Goal: Use online tool/utility: Utilize a website feature to perform a specific function

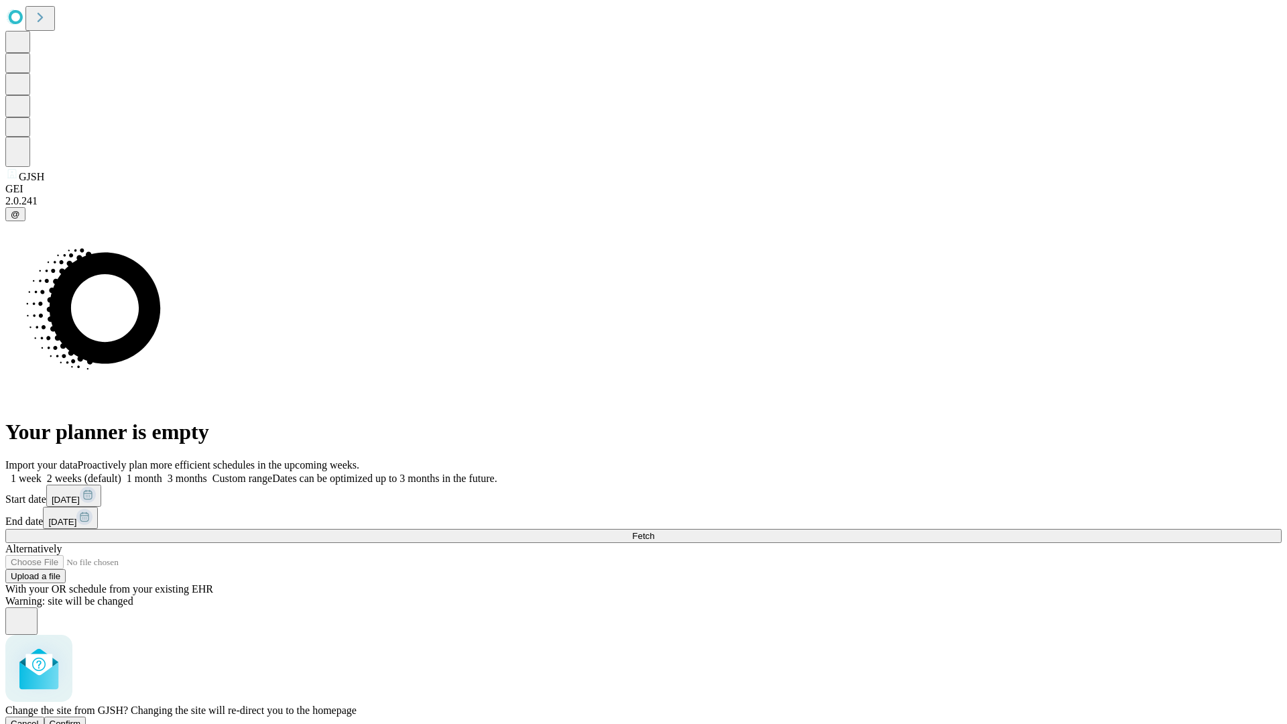
click at [81, 719] on span "Confirm" at bounding box center [66, 724] width 32 height 10
click at [121, 473] on label "2 weeks (default)" at bounding box center [82, 478] width 80 height 11
click at [654, 531] on span "Fetch" at bounding box center [643, 536] width 22 height 10
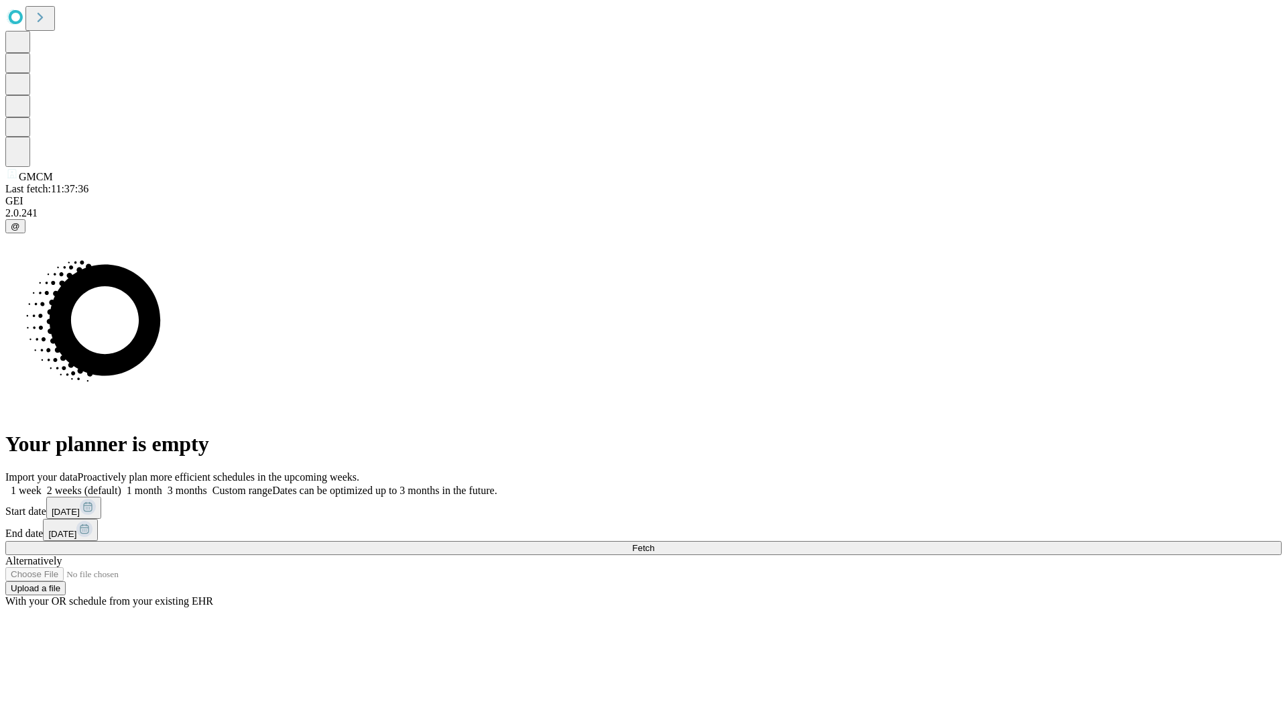
click at [121, 485] on label "2 weeks (default)" at bounding box center [82, 490] width 80 height 11
click at [654, 543] on span "Fetch" at bounding box center [643, 548] width 22 height 10
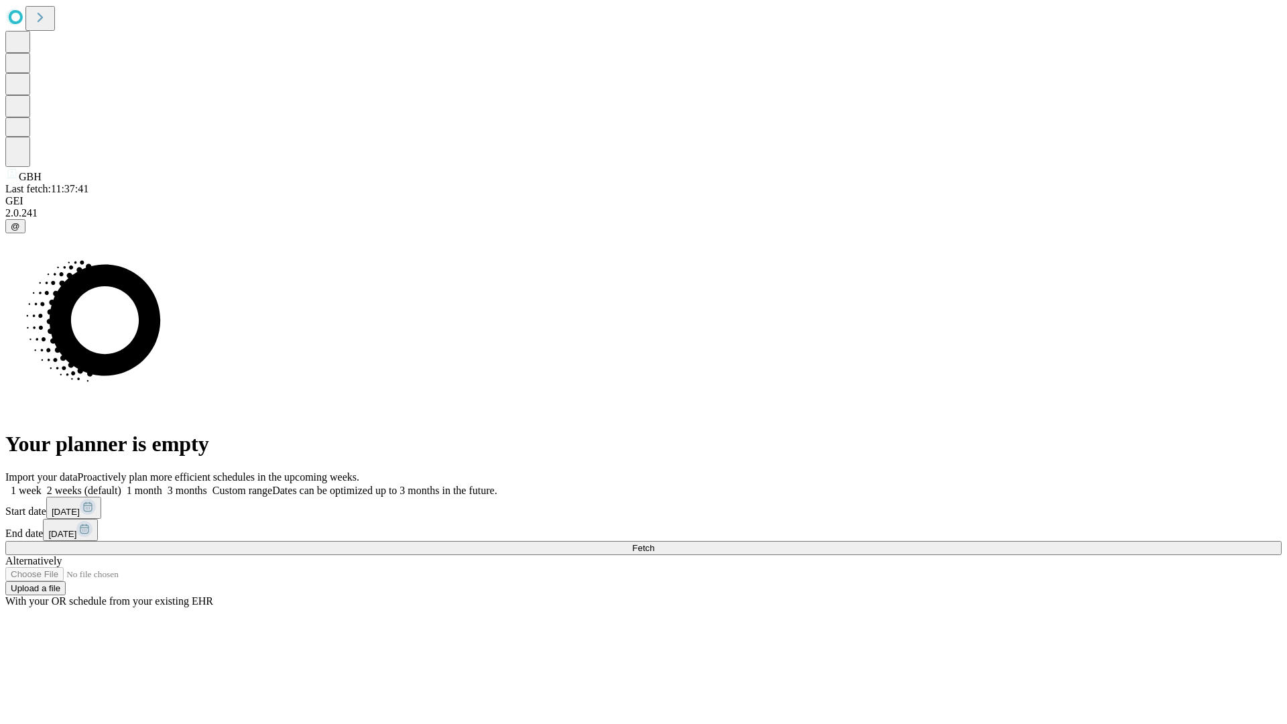
click at [121, 485] on label "2 weeks (default)" at bounding box center [82, 490] width 80 height 11
click at [654, 543] on span "Fetch" at bounding box center [643, 548] width 22 height 10
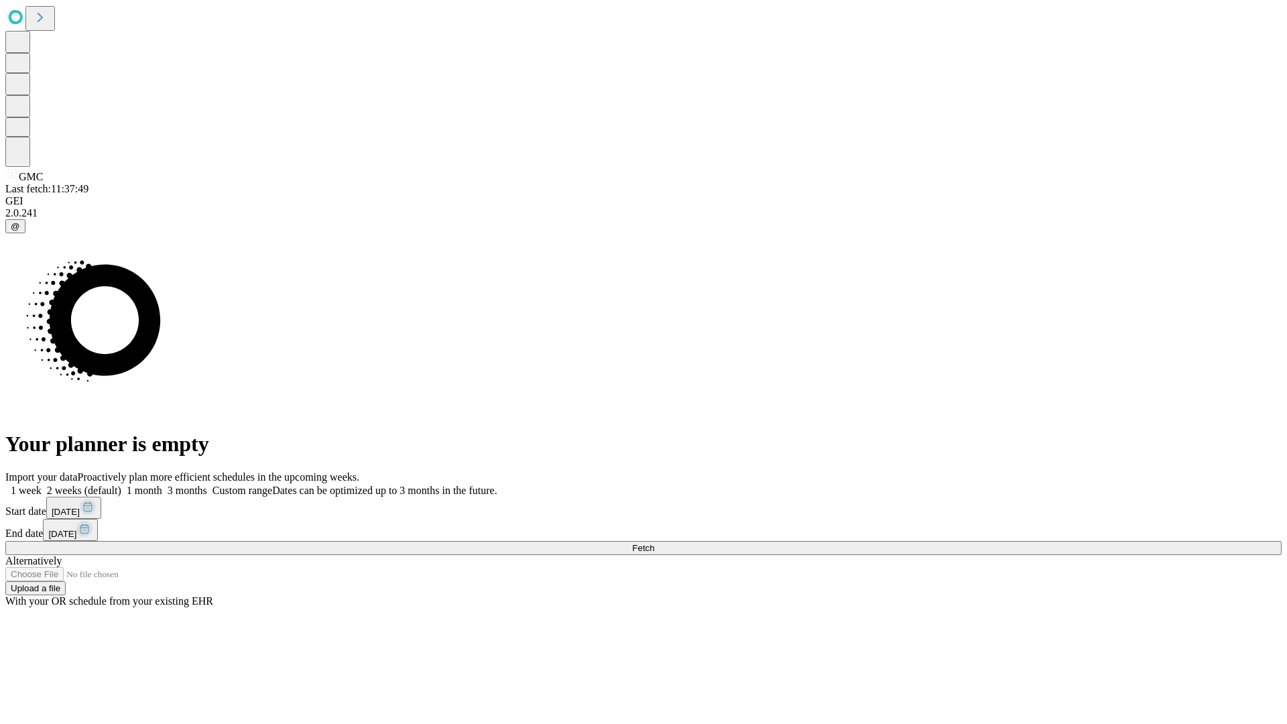
click at [121, 485] on label "2 weeks (default)" at bounding box center [82, 490] width 80 height 11
click at [654, 543] on span "Fetch" at bounding box center [643, 548] width 22 height 10
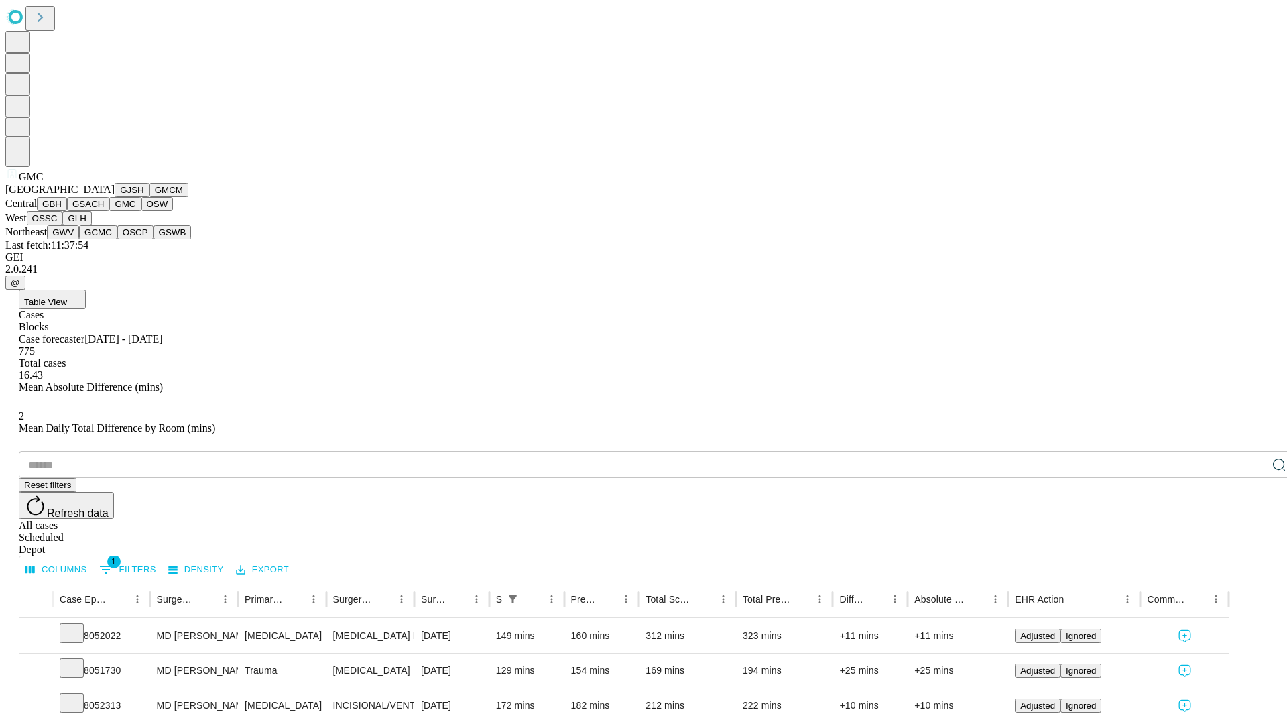
click at [141, 211] on button "OSW" at bounding box center [157, 204] width 32 height 14
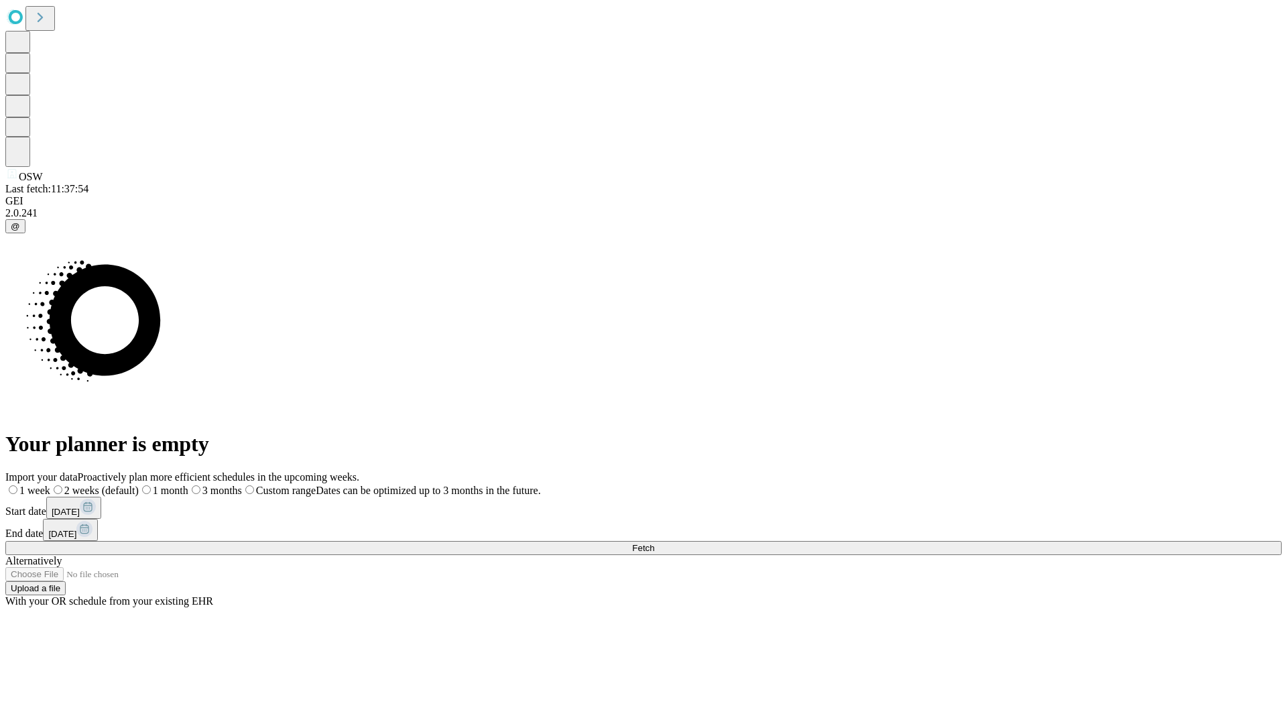
click at [139, 485] on label "2 weeks (default)" at bounding box center [94, 490] width 88 height 11
click at [654, 543] on span "Fetch" at bounding box center [643, 548] width 22 height 10
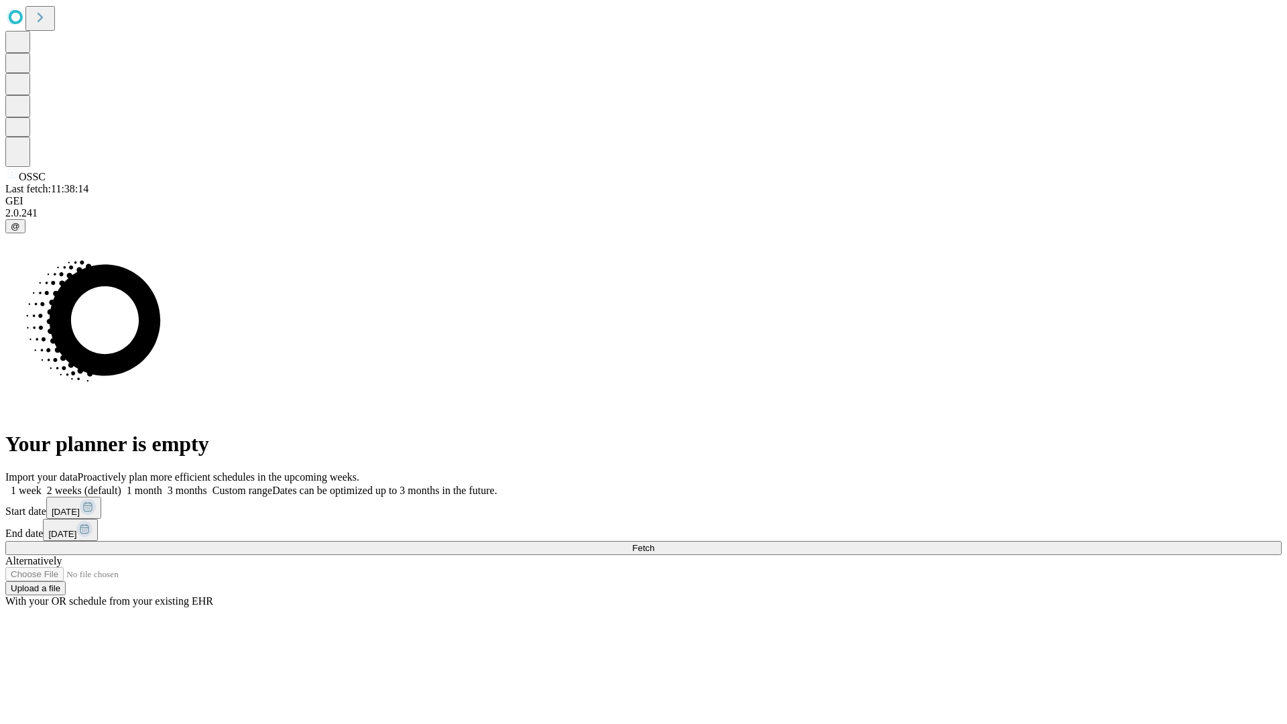
click at [121, 485] on label "2 weeks (default)" at bounding box center [82, 490] width 80 height 11
click at [654, 543] on span "Fetch" at bounding box center [643, 548] width 22 height 10
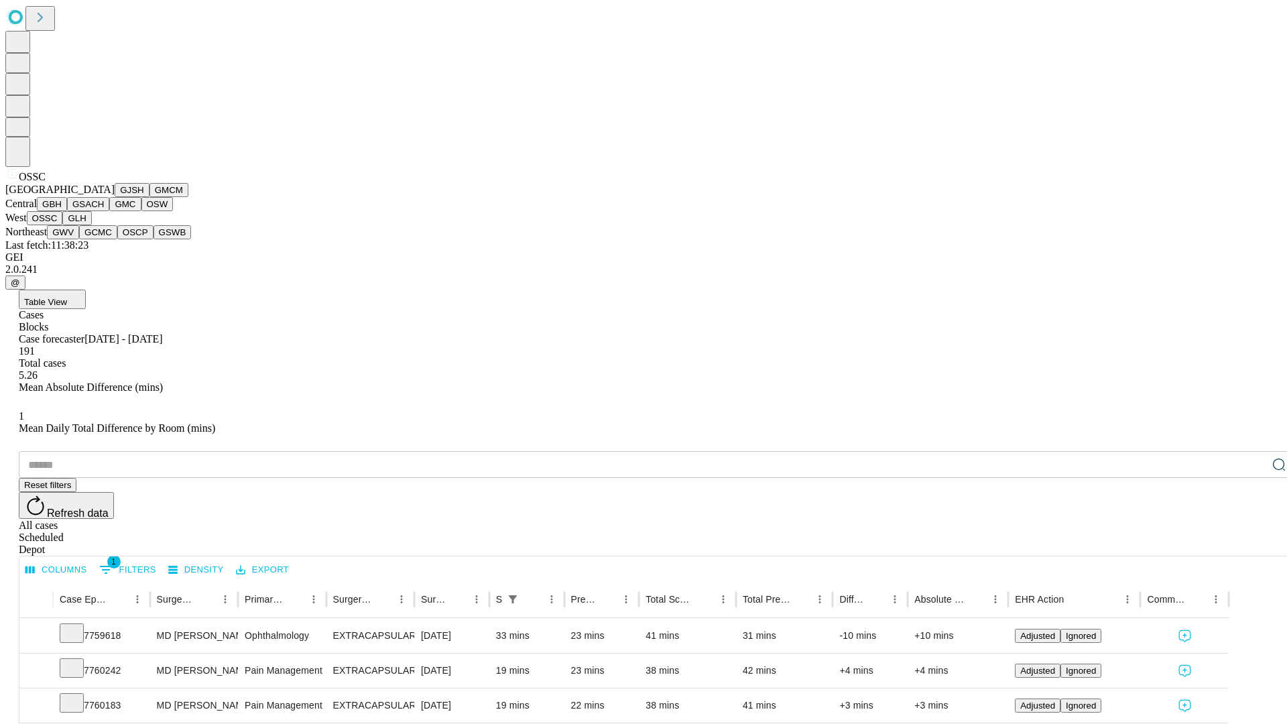
click at [91, 225] on button "GLH" at bounding box center [76, 218] width 29 height 14
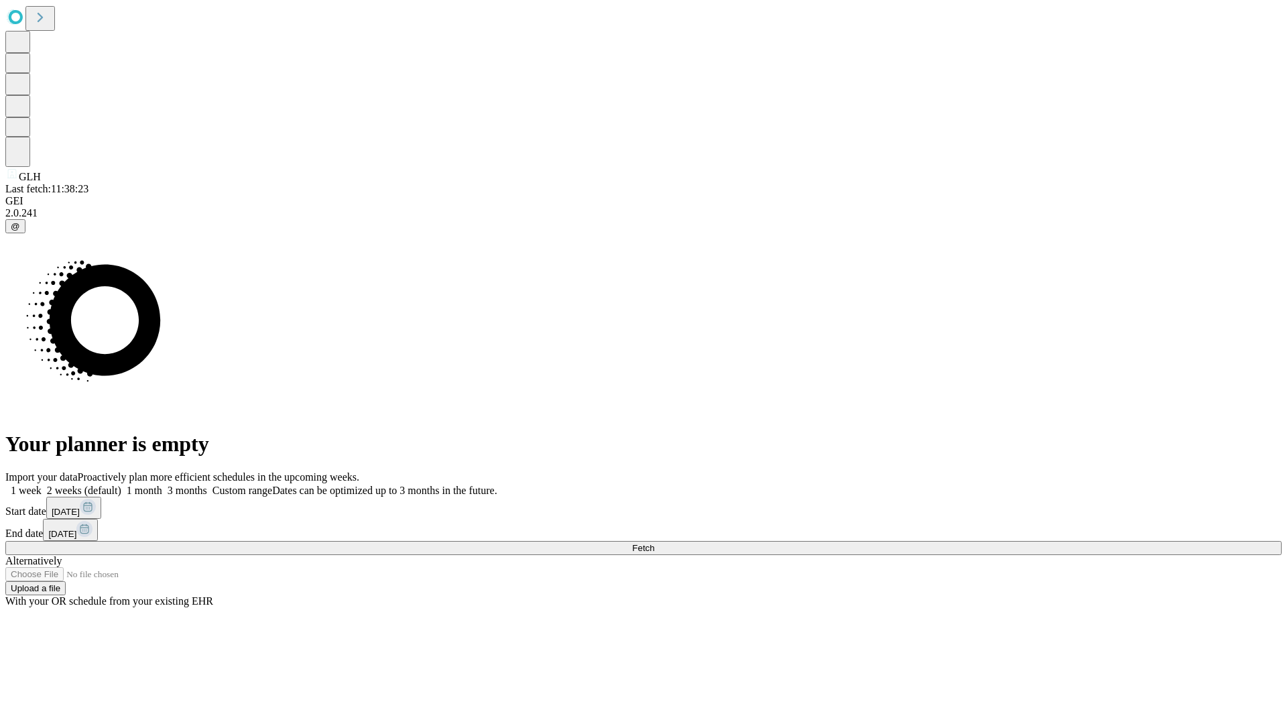
click at [121, 485] on label "2 weeks (default)" at bounding box center [82, 490] width 80 height 11
click at [654, 543] on span "Fetch" at bounding box center [643, 548] width 22 height 10
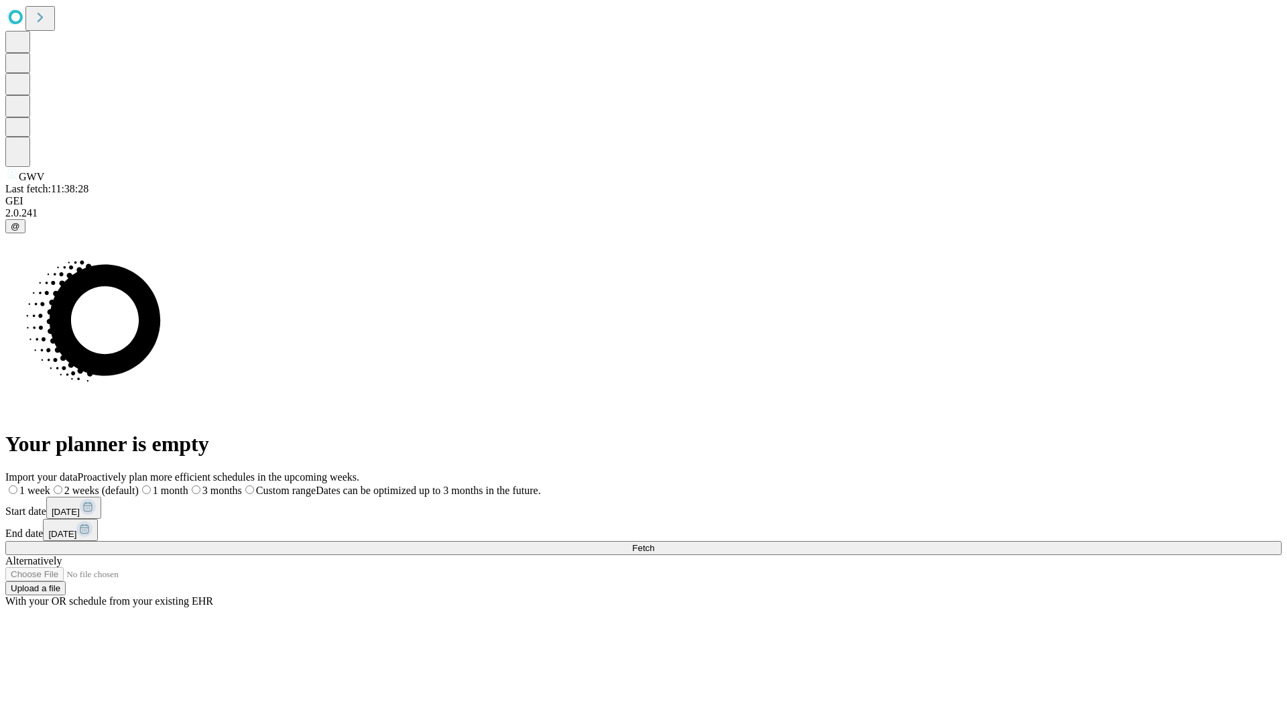
click at [139, 485] on label "2 weeks (default)" at bounding box center [94, 490] width 88 height 11
click at [654, 543] on span "Fetch" at bounding box center [643, 548] width 22 height 10
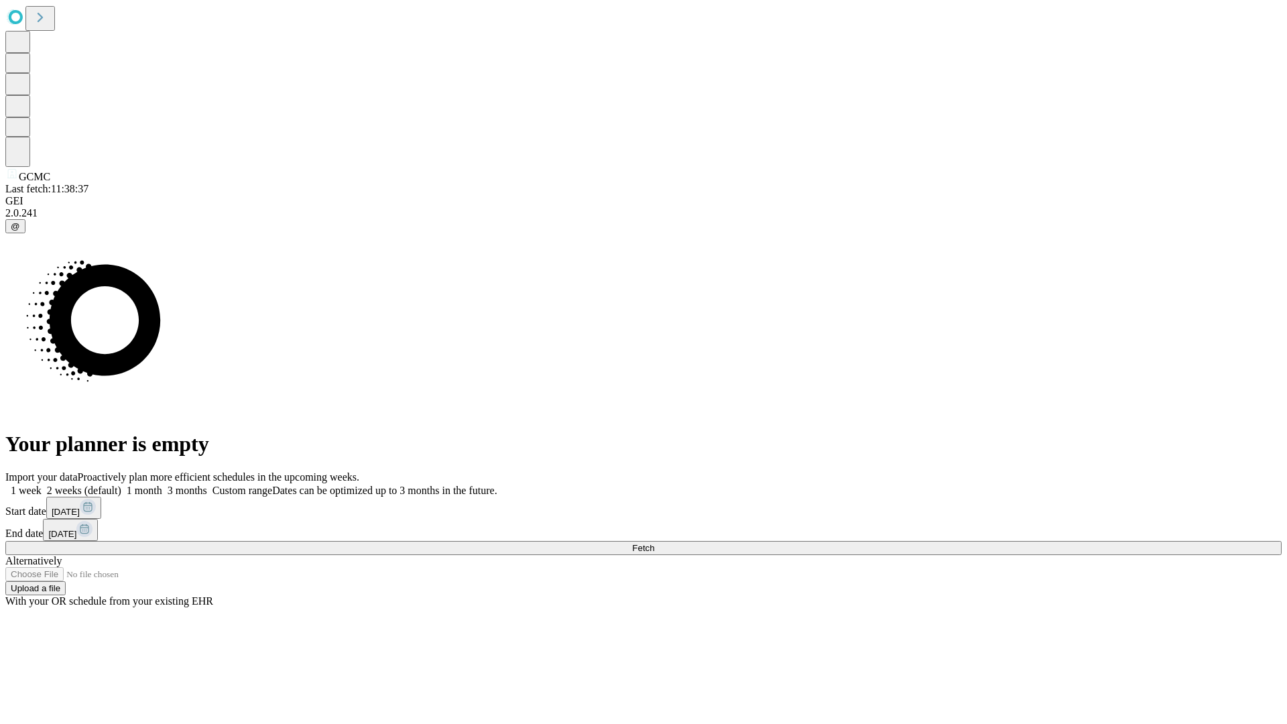
click at [121, 485] on label "2 weeks (default)" at bounding box center [82, 490] width 80 height 11
click at [654, 543] on span "Fetch" at bounding box center [643, 548] width 22 height 10
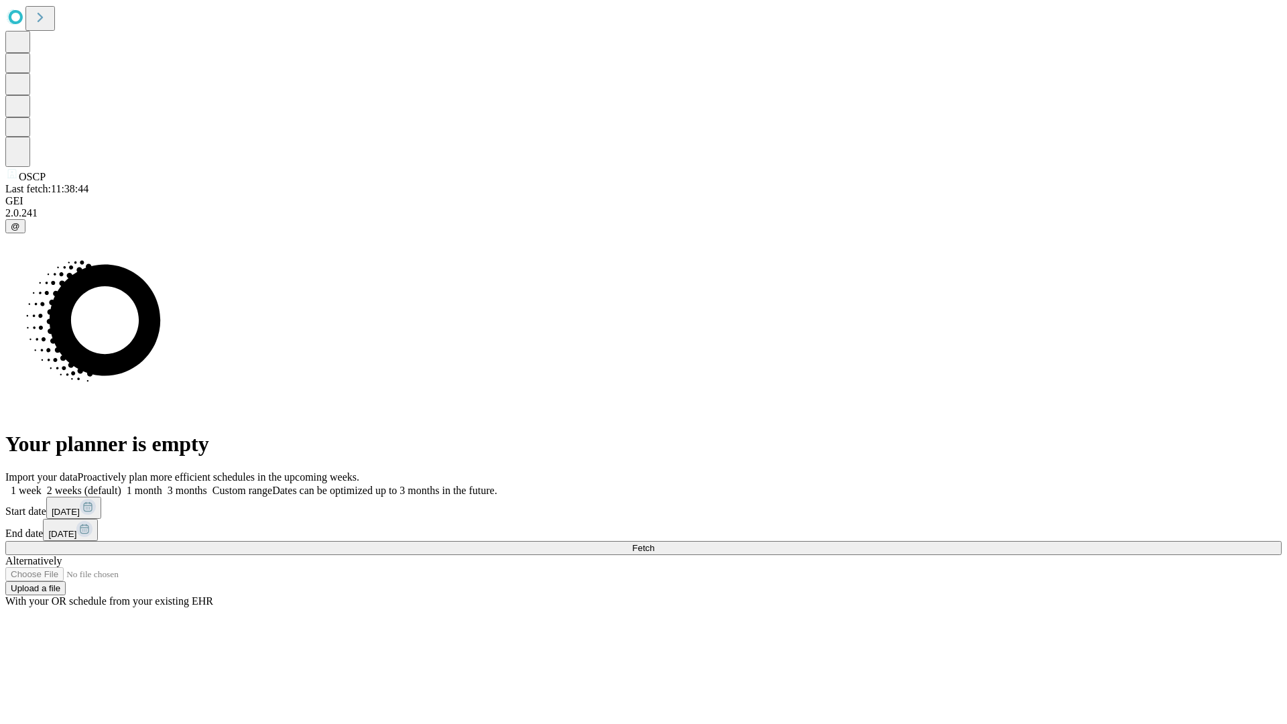
click at [121, 485] on label "2 weeks (default)" at bounding box center [82, 490] width 80 height 11
click at [654, 543] on span "Fetch" at bounding box center [643, 548] width 22 height 10
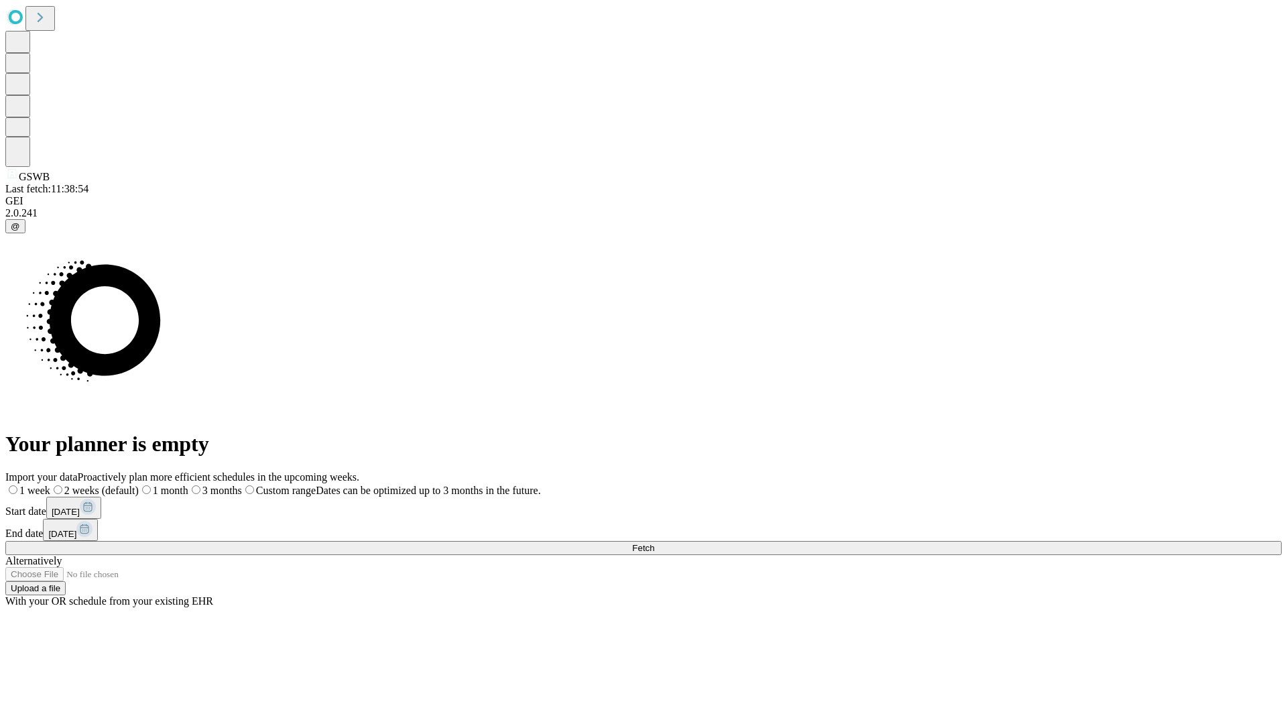
click at [139, 485] on label "2 weeks (default)" at bounding box center [94, 490] width 88 height 11
click at [654, 543] on span "Fetch" at bounding box center [643, 548] width 22 height 10
